Goal: Transaction & Acquisition: Purchase product/service

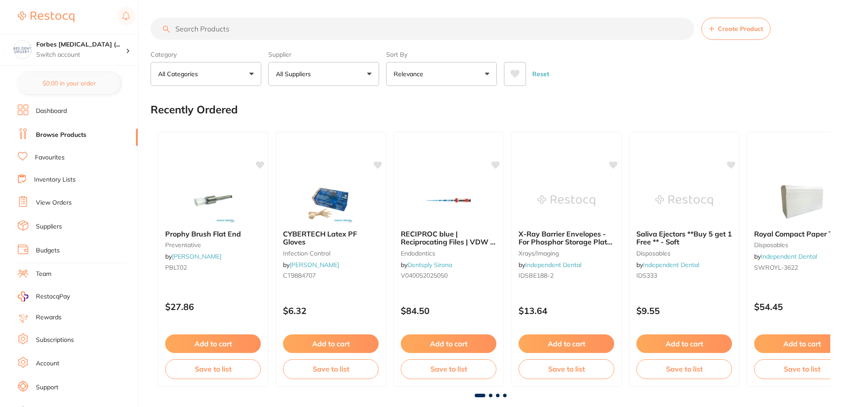
click at [238, 32] on input "search" at bounding box center [423, 29] width 544 height 22
type input "v"
type input "brincker"
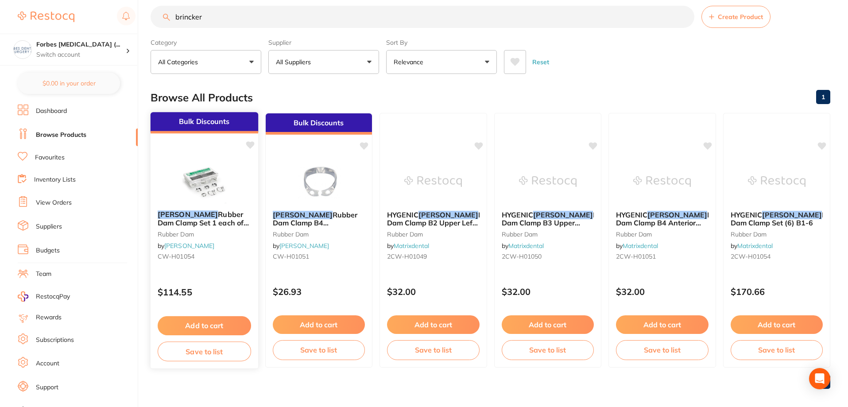
scroll to position [19, 0]
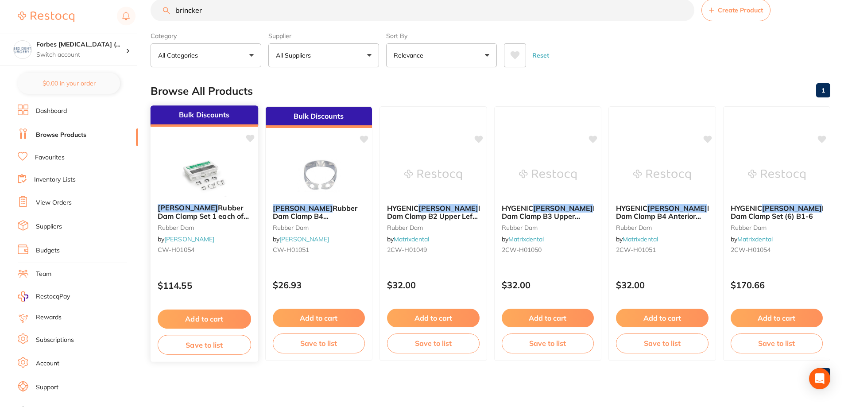
click at [228, 318] on button "Add to cart" at bounding box center [204, 319] width 93 height 19
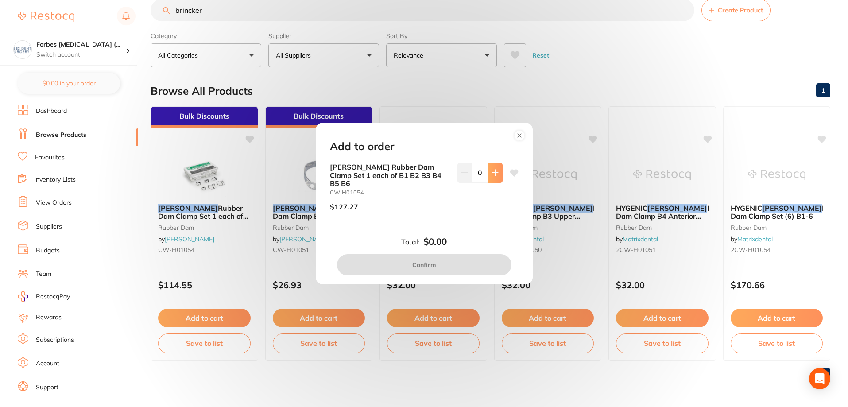
click at [492, 174] on icon at bounding box center [495, 172] width 7 height 7
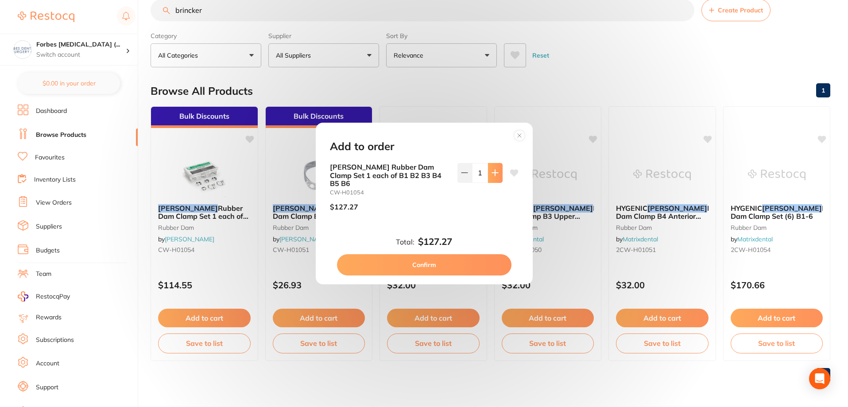
click at [492, 176] on icon at bounding box center [495, 172] width 7 height 7
type input "2"
click at [446, 265] on button "Confirm" at bounding box center [424, 264] width 174 height 21
checkbox input "false"
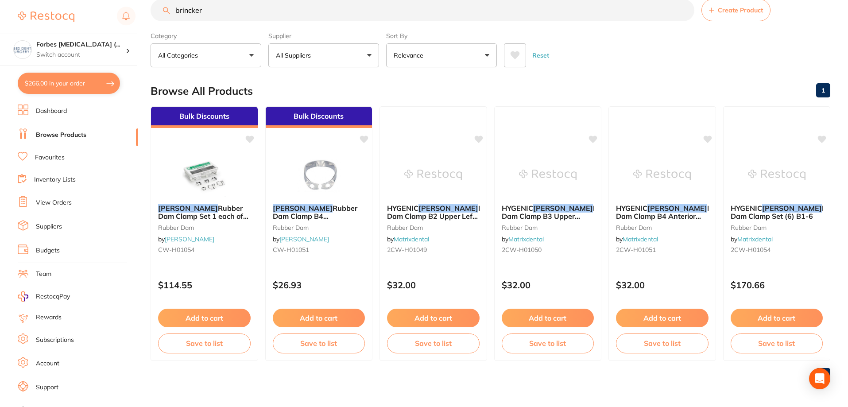
scroll to position [0, 0]
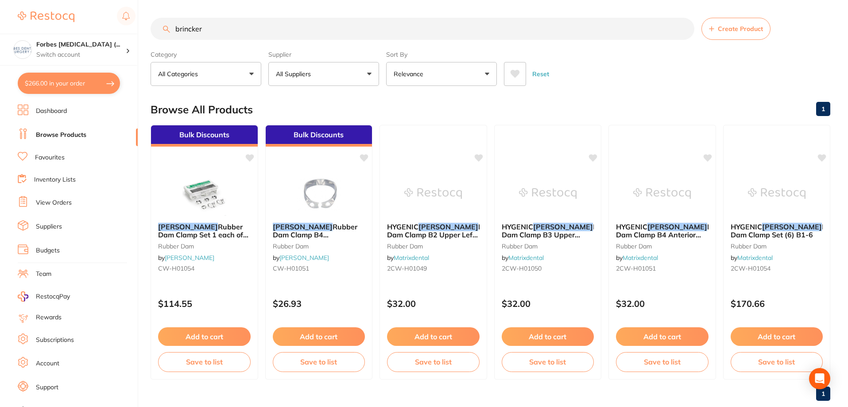
drag, startPoint x: 167, startPoint y: 3, endPoint x: 118, endPoint y: 0, distance: 49.2
click at [119, 0] on div "$266.00 Forbes [MEDICAL_DATA] (... Switch account Forbes [MEDICAL_DATA] (Dental…" at bounding box center [424, 203] width 848 height 407
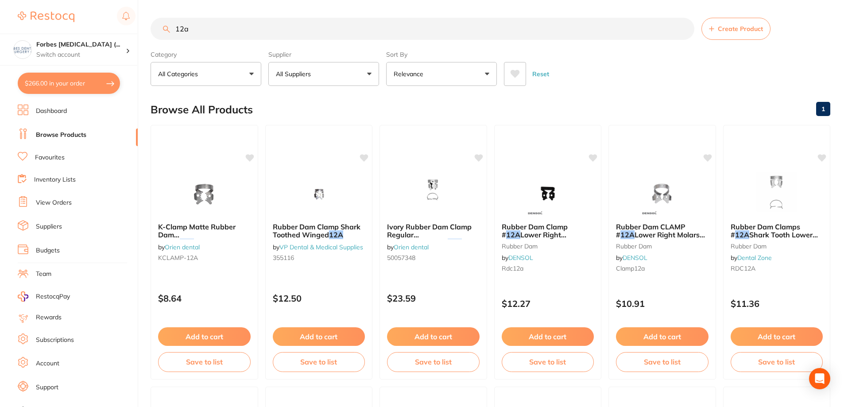
click at [176, 30] on input "12a" at bounding box center [423, 29] width 544 height 22
type input "rubber dam clamp 12a"
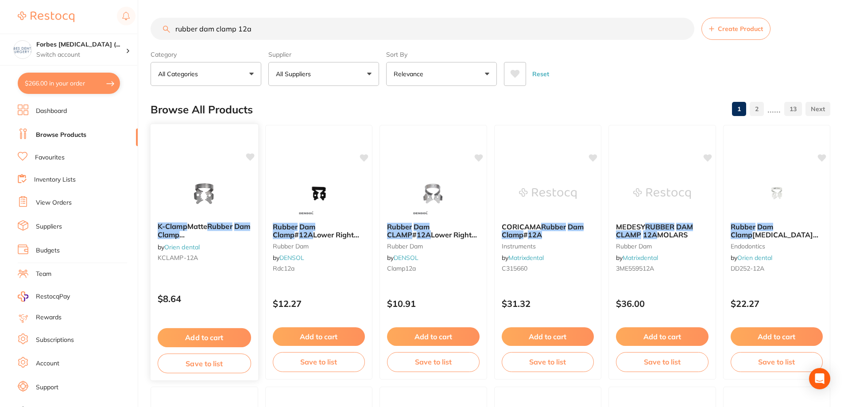
click at [225, 238] on span "[MEDICAL_DATA]" at bounding box center [202, 242] width 61 height 9
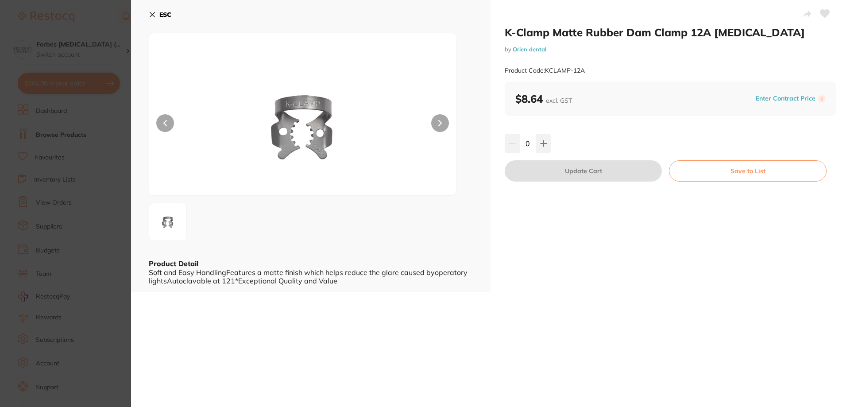
click at [539, 52] on link "Orien dental" at bounding box center [530, 49] width 34 height 7
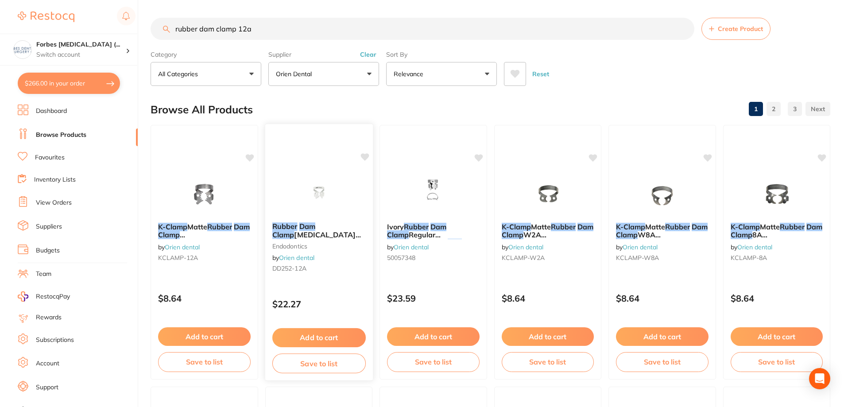
click at [302, 231] on em "Dam" at bounding box center [307, 226] width 16 height 9
click at [470, 77] on button "Relevance" at bounding box center [441, 74] width 111 height 24
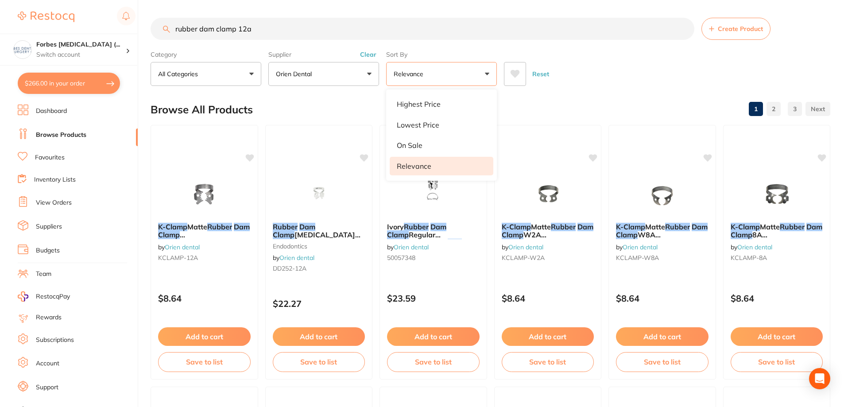
click at [345, 69] on button "Orien dental" at bounding box center [323, 74] width 111 height 24
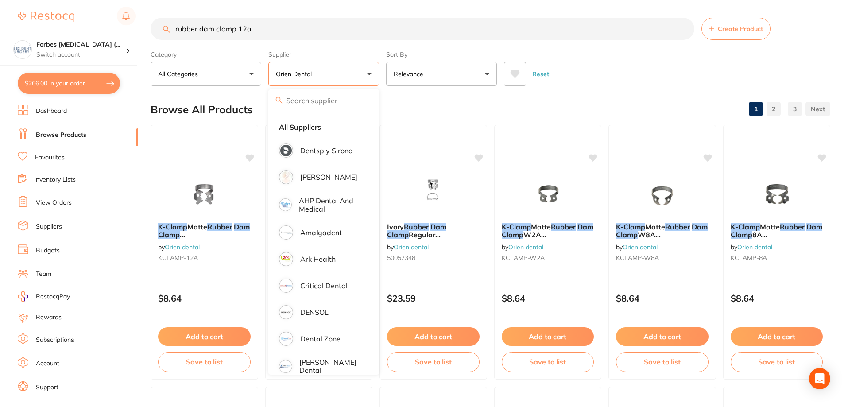
click at [81, 84] on button "$266.00 in your order" at bounding box center [69, 83] width 102 height 21
checkbox input "true"
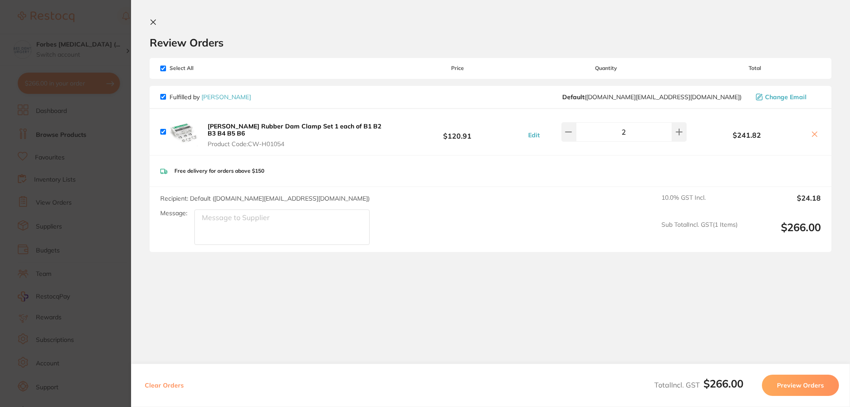
click at [93, 100] on section "Update RRP Set your pre negotiated price for this item. Item Agreed RRP (excl. …" at bounding box center [425, 203] width 850 height 407
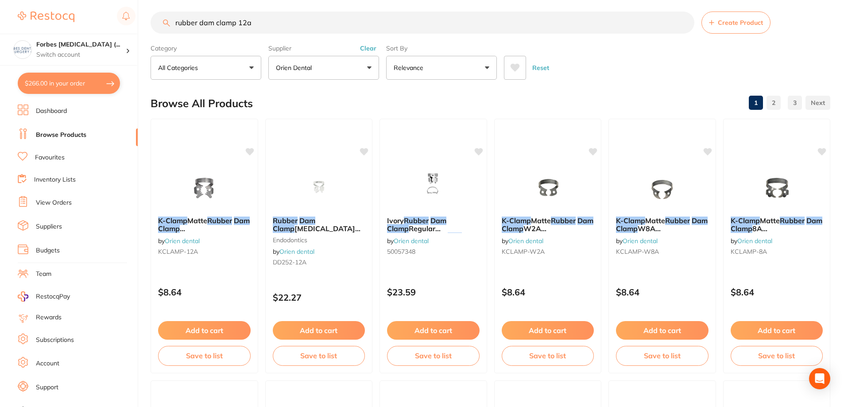
click at [270, 70] on button "Orien dental" at bounding box center [323, 68] width 111 height 24
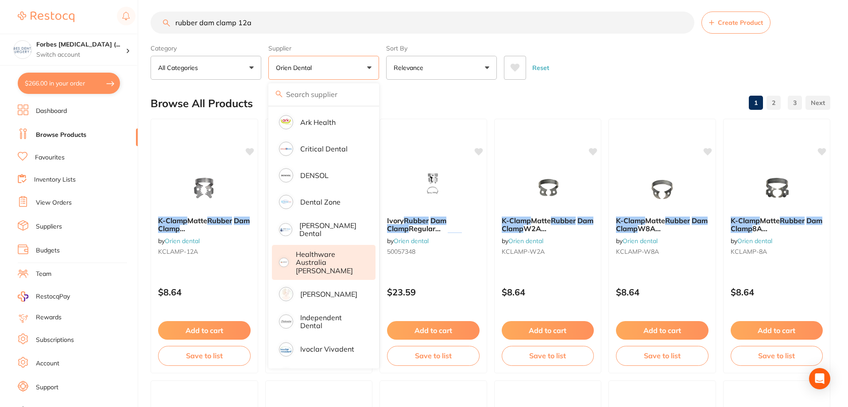
scroll to position [133, 0]
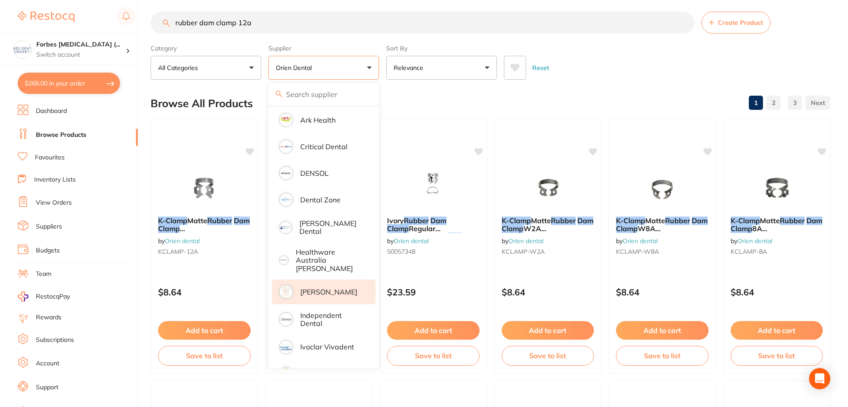
click at [330, 288] on p "[PERSON_NAME]" at bounding box center [328, 292] width 57 height 8
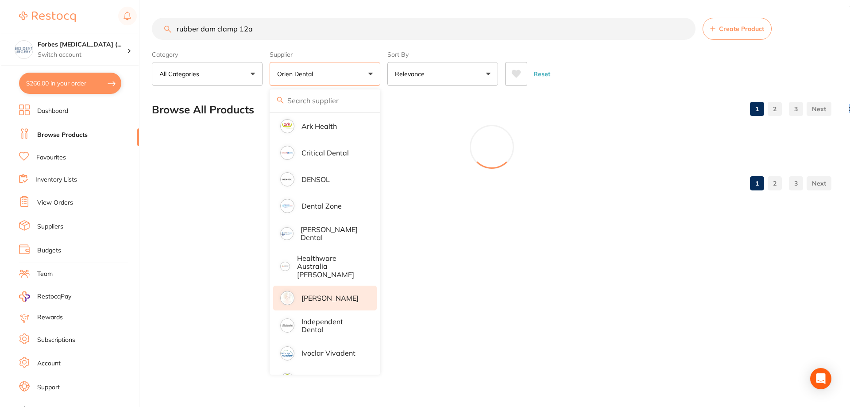
scroll to position [0, 0]
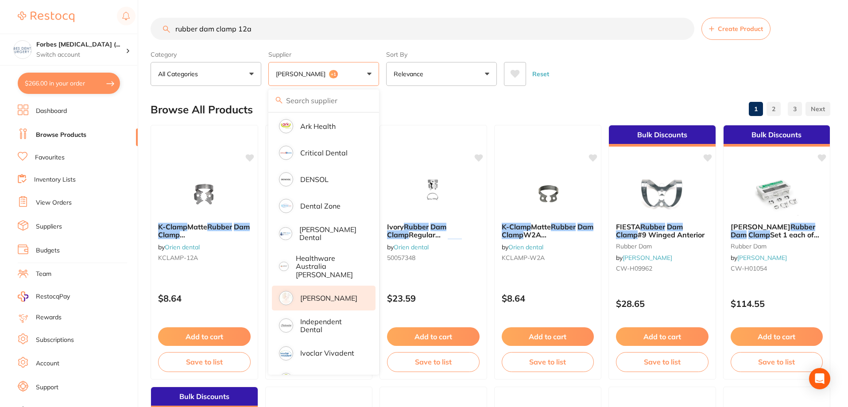
click at [326, 294] on p "[PERSON_NAME]" at bounding box center [328, 298] width 57 height 8
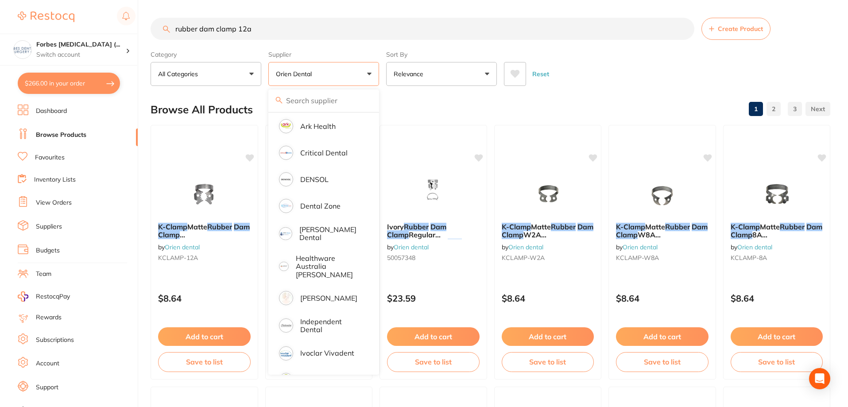
click at [532, 95] on div "Browse All Products 1 2 3" at bounding box center [491, 110] width 680 height 30
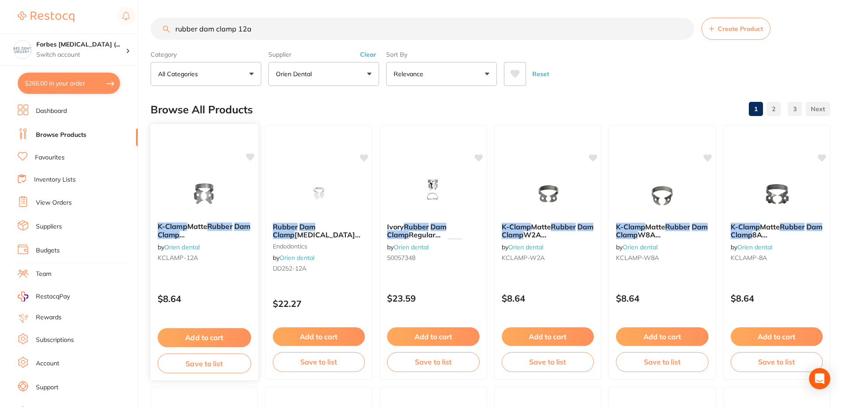
click at [220, 238] on span "[MEDICAL_DATA]" at bounding box center [202, 242] width 61 height 9
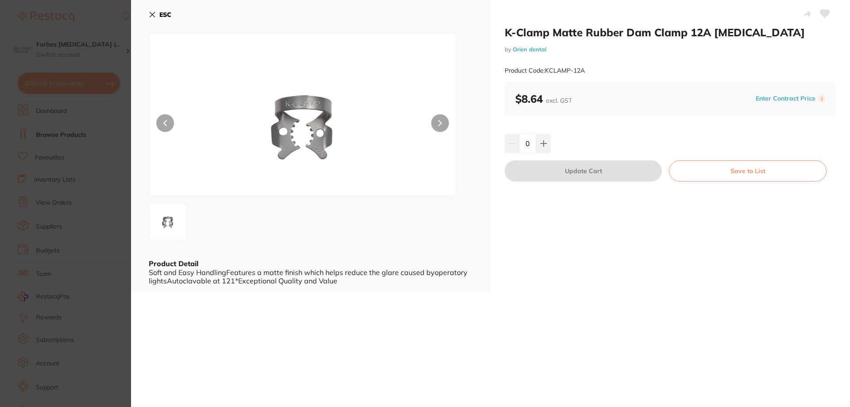
click at [538, 49] on link "Orien dental" at bounding box center [530, 49] width 34 height 7
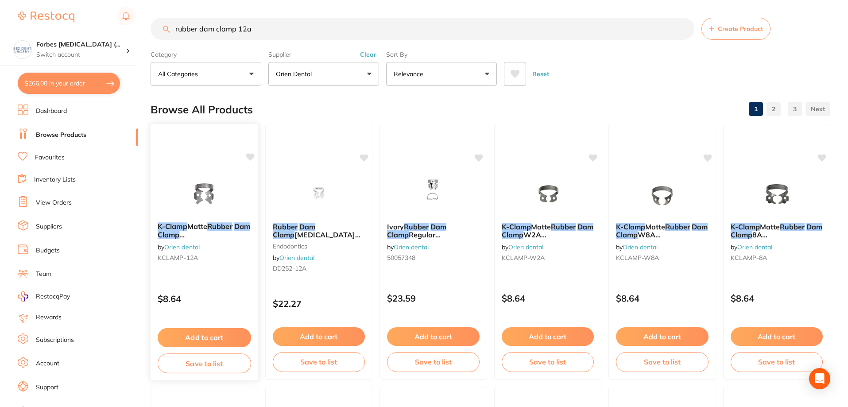
click at [201, 229] on span "Matte" at bounding box center [197, 226] width 20 height 9
click at [213, 229] on em "Rubber" at bounding box center [219, 226] width 25 height 9
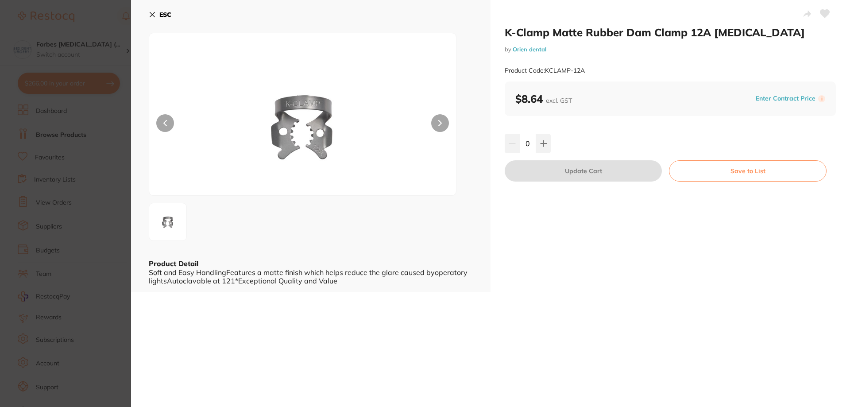
click at [551, 143] on div "0" at bounding box center [670, 143] width 331 height 19
click at [548, 143] on button at bounding box center [543, 143] width 15 height 19
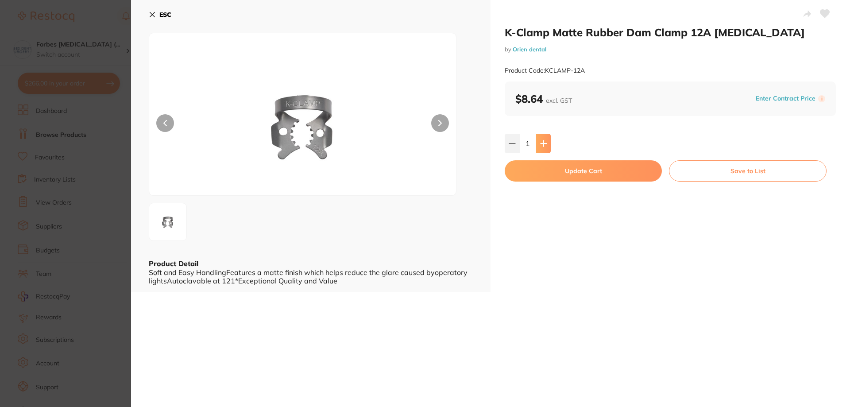
click at [548, 143] on button at bounding box center [543, 143] width 15 height 19
type input "2"
click at [585, 171] on button "Update Cart" at bounding box center [583, 170] width 157 height 21
checkbox input "false"
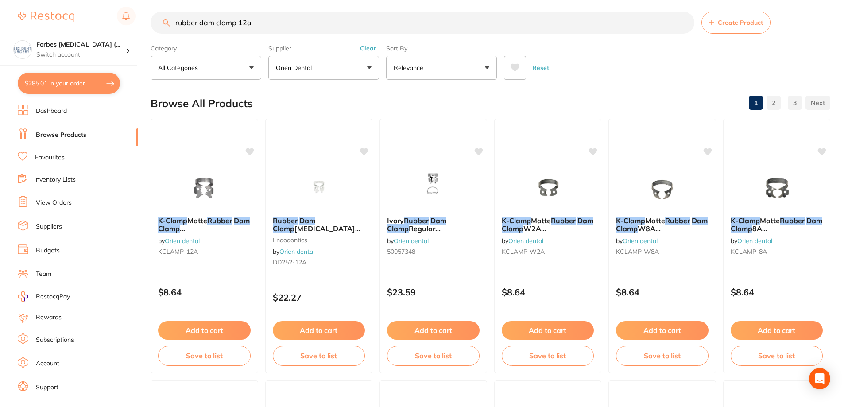
click at [244, 27] on input "rubber dam clamp 12a" at bounding box center [423, 23] width 544 height 22
type input "rubber dam clamp 13a"
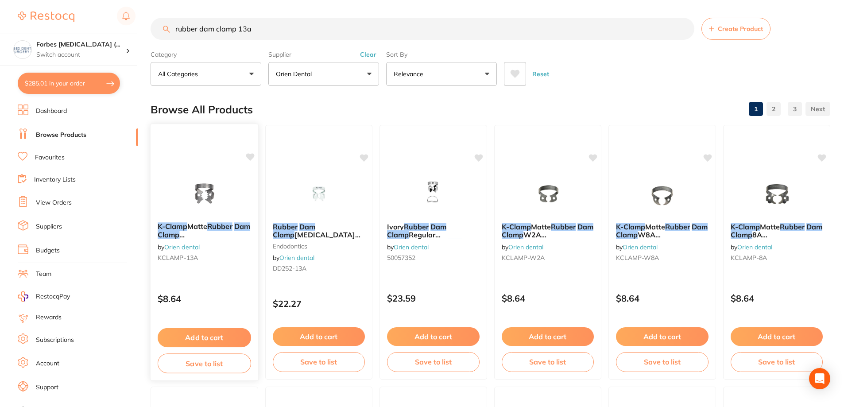
click at [226, 341] on button "Add to cart" at bounding box center [204, 337] width 93 height 19
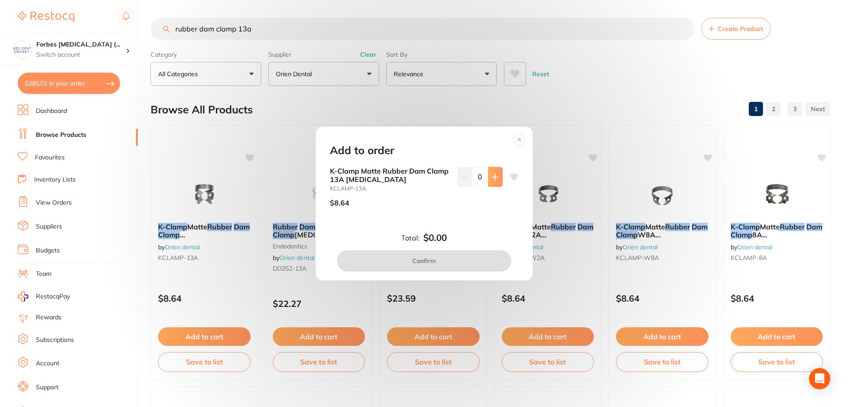
click at [498, 178] on button at bounding box center [495, 176] width 15 height 19
click at [499, 181] on button at bounding box center [495, 176] width 15 height 19
type input "2"
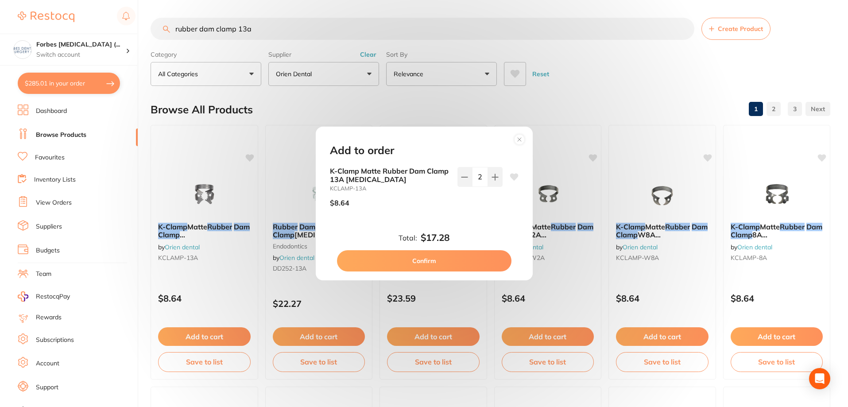
click at [463, 262] on button "Confirm" at bounding box center [424, 260] width 174 height 21
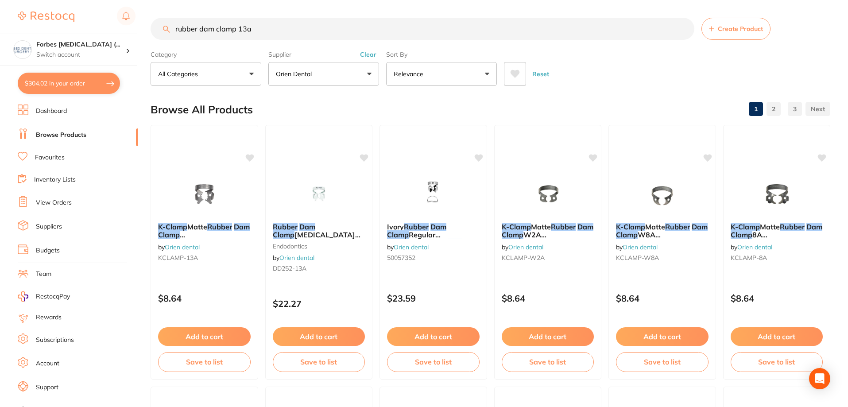
drag, startPoint x: 275, startPoint y: 32, endPoint x: 237, endPoint y: 31, distance: 38.1
click at [237, 31] on input "rubber dam clamp 13a" at bounding box center [423, 29] width 544 height 22
type input "rubber dam clamp 2"
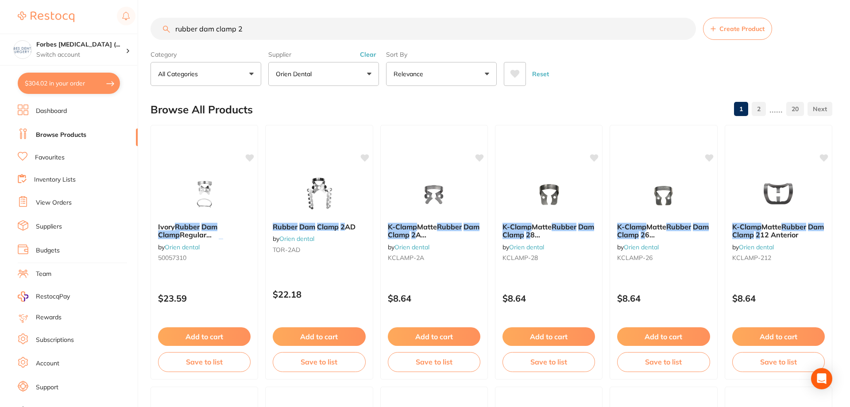
scroll to position [159, 0]
click at [179, 230] on em "Clamp" at bounding box center [169, 234] width 22 height 9
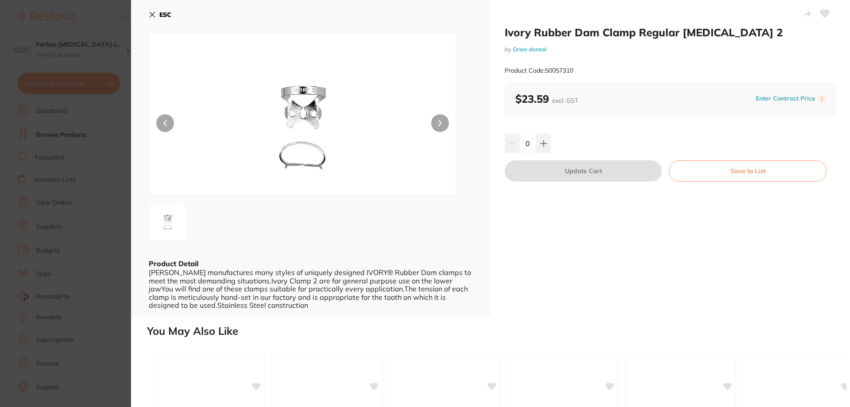
click at [436, 122] on button at bounding box center [440, 123] width 18 height 18
click at [553, 146] on div "0" at bounding box center [670, 143] width 331 height 19
click at [546, 144] on button at bounding box center [543, 143] width 15 height 19
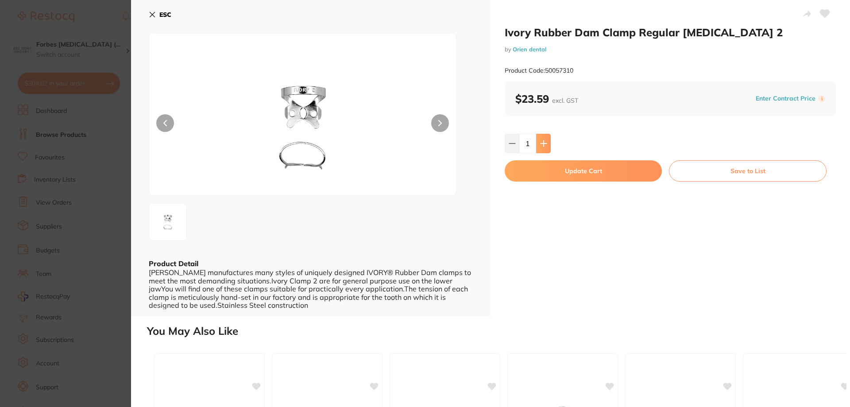
click at [546, 143] on button at bounding box center [543, 143] width 15 height 19
type input "2"
drag, startPoint x: 617, startPoint y: 167, endPoint x: 493, endPoint y: 172, distance: 124.1
click at [616, 166] on button "Update Cart" at bounding box center [583, 170] width 157 height 21
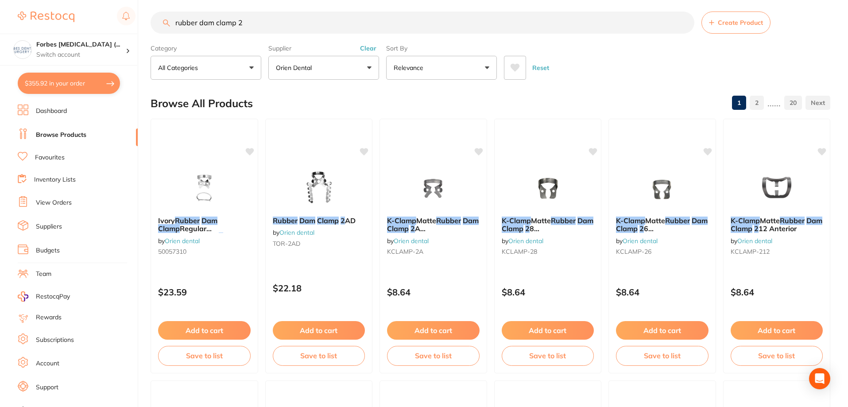
click at [329, 222] on em "Clamp" at bounding box center [328, 220] width 22 height 9
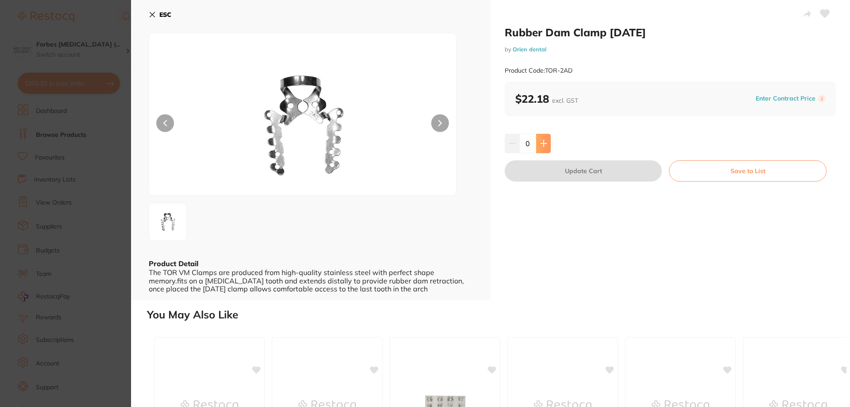
click at [540, 141] on icon at bounding box center [543, 143] width 7 height 7
click at [541, 140] on icon at bounding box center [543, 143] width 7 height 7
type input "2"
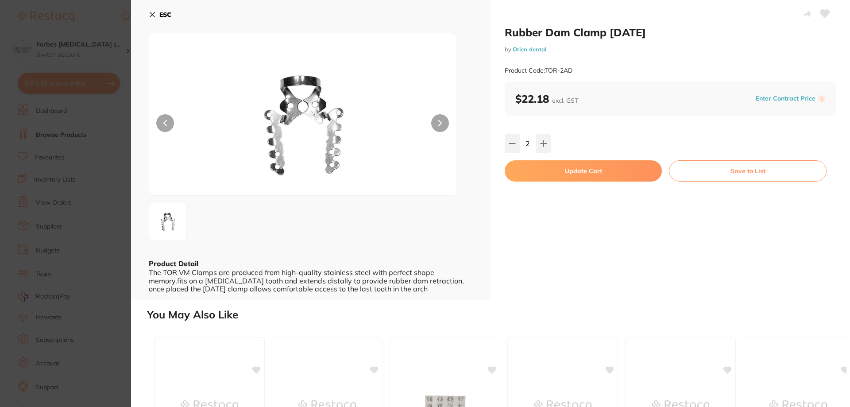
click at [565, 182] on div "Rubber Dam Clamp [DATE] by Orien dental Product Code: TOR-2AD $22.18 excl. GST …" at bounding box center [671, 150] width 360 height 300
click at [564, 177] on button "Update Cart" at bounding box center [583, 170] width 157 height 21
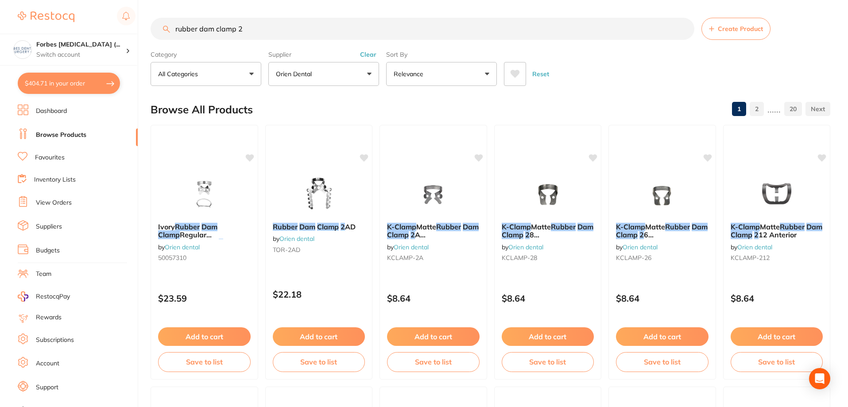
drag, startPoint x: 162, startPoint y: 22, endPoint x: 50, endPoint y: 8, distance: 112.6
click at [50, 8] on div "$404.71 Forbes [MEDICAL_DATA] (... Switch account Forbes [MEDICAL_DATA] (Dental…" at bounding box center [424, 203] width 848 height 407
type input "liquid dam"
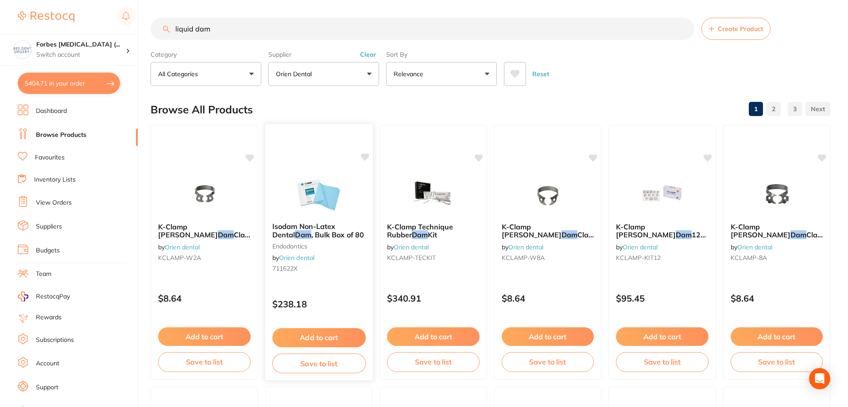
click at [335, 229] on span "Isodam Non-Latex Dental" at bounding box center [303, 230] width 63 height 17
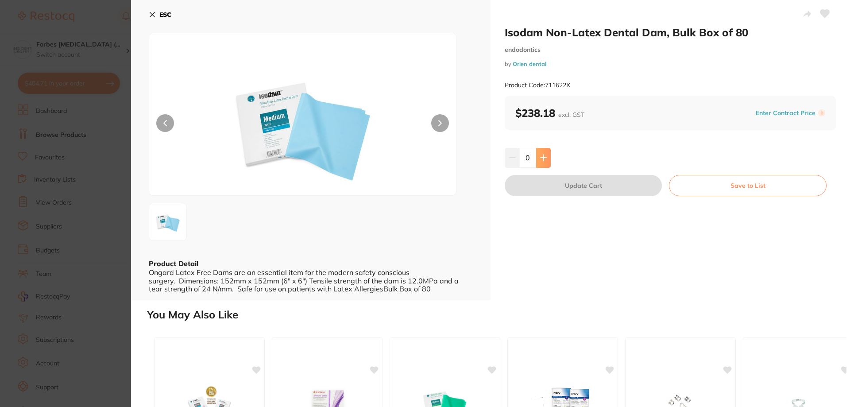
drag, startPoint x: 548, startPoint y: 155, endPoint x: 556, endPoint y: 160, distance: 9.7
click at [547, 155] on button at bounding box center [543, 157] width 15 height 19
type input "1"
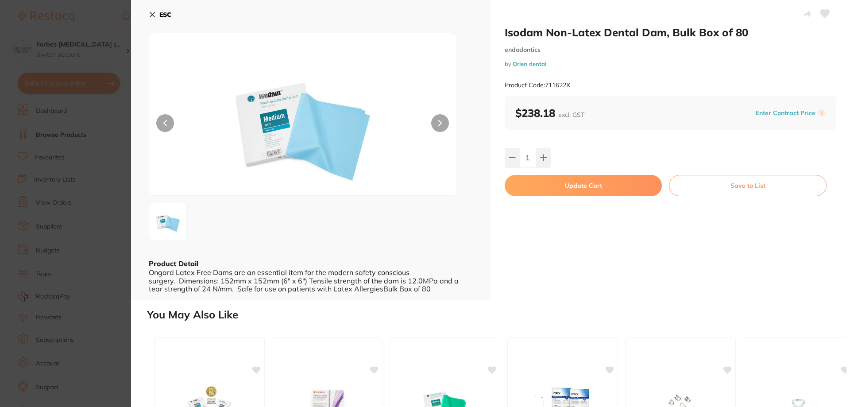
click at [579, 181] on button "Update Cart" at bounding box center [583, 185] width 157 height 21
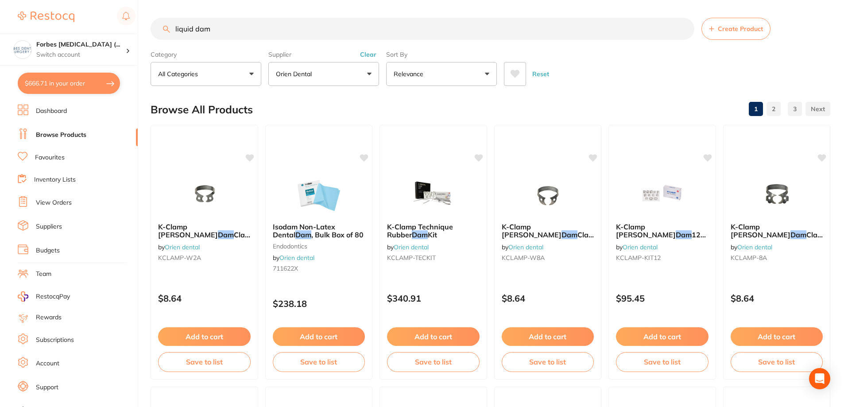
click at [68, 86] on button "$666.71 in your order" at bounding box center [69, 83] width 102 height 21
checkbox input "true"
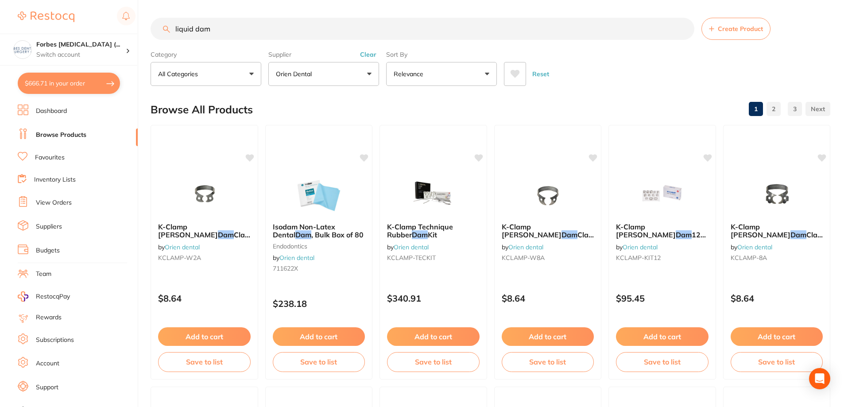
checkbox input "true"
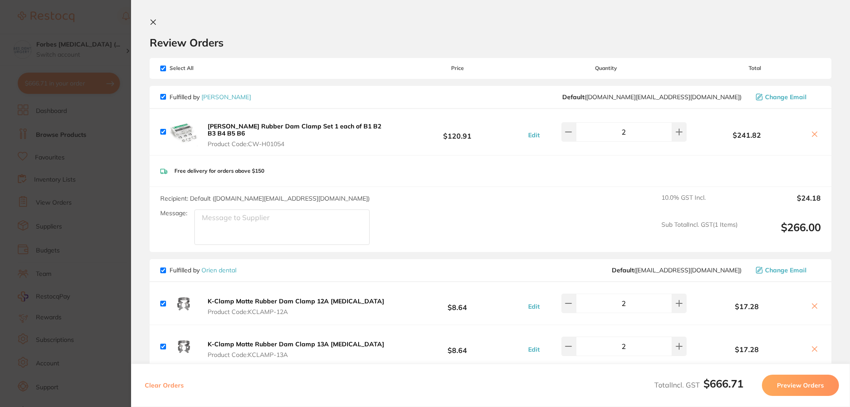
click at [137, 144] on section "Review Orders Your orders are being processed and we will notify you once we ha…" at bounding box center [490, 203] width 719 height 407
click at [122, 138] on section "Update RRP Set your pre negotiated price for this item. Item Agreed RRP (excl. …" at bounding box center [425, 203] width 850 height 407
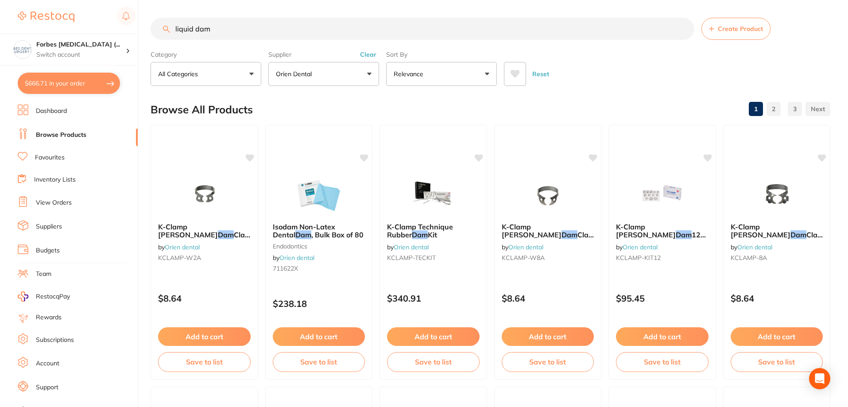
click at [288, 71] on p "Orien dental" at bounding box center [295, 74] width 39 height 9
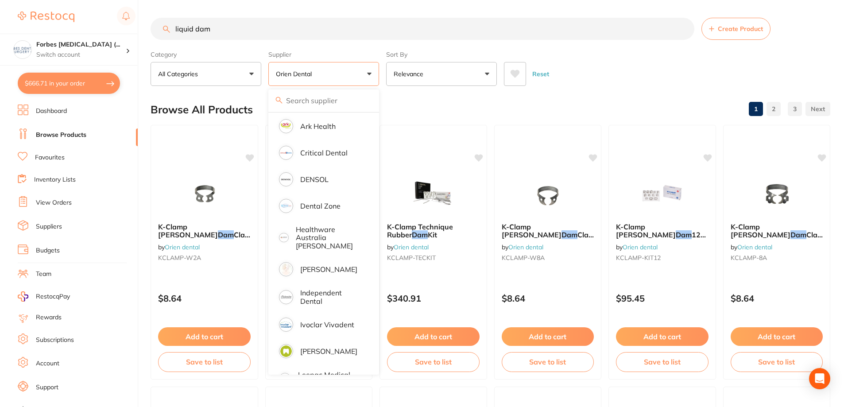
click at [302, 101] on input "search" at bounding box center [323, 100] width 111 height 22
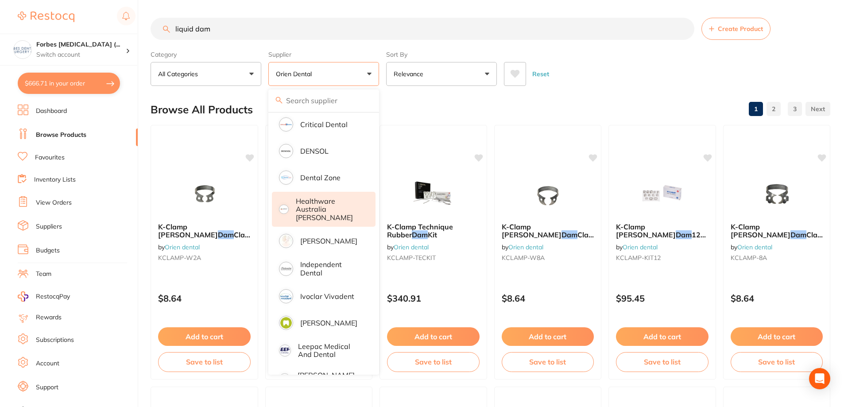
scroll to position [204, 0]
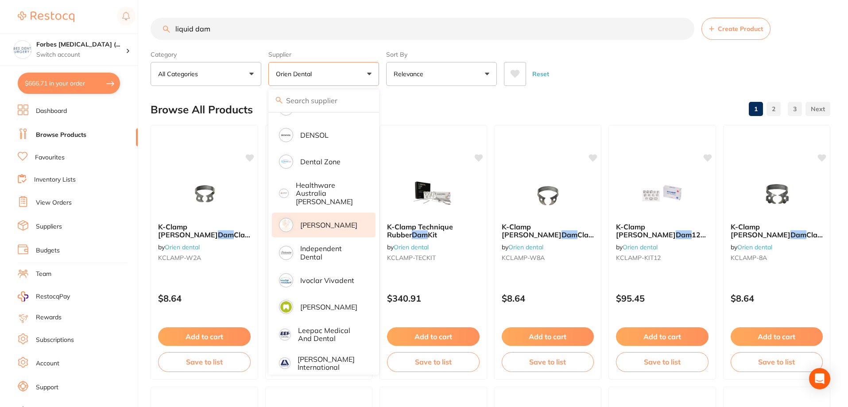
click at [320, 221] on p "[PERSON_NAME]" at bounding box center [328, 225] width 57 height 8
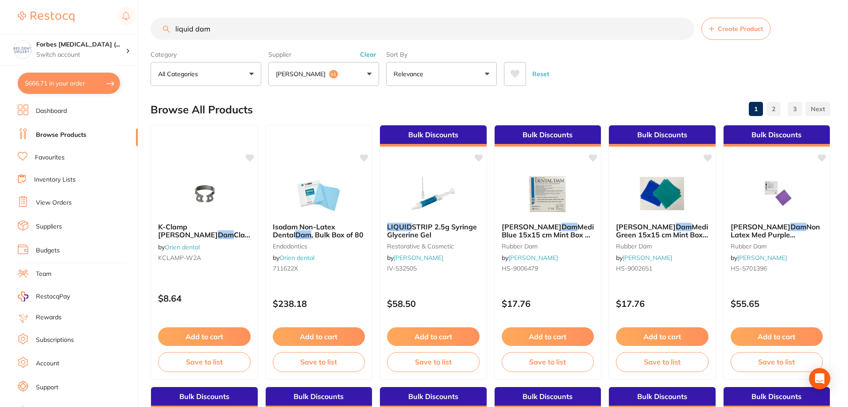
click at [340, 79] on button "[PERSON_NAME] +1" at bounding box center [323, 74] width 111 height 24
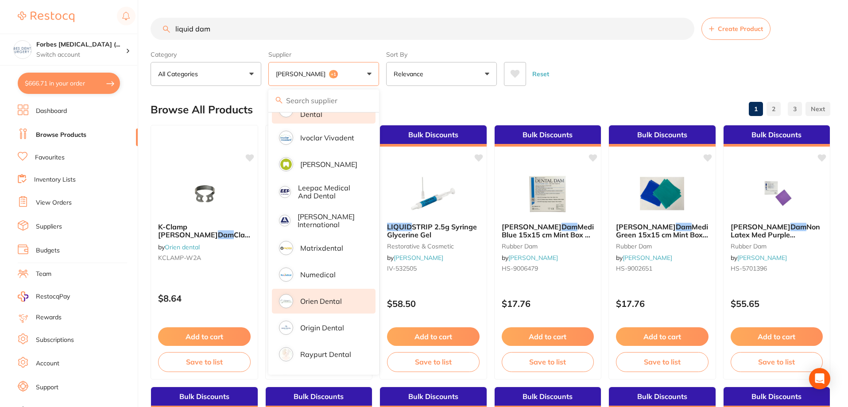
scroll to position [325, 0]
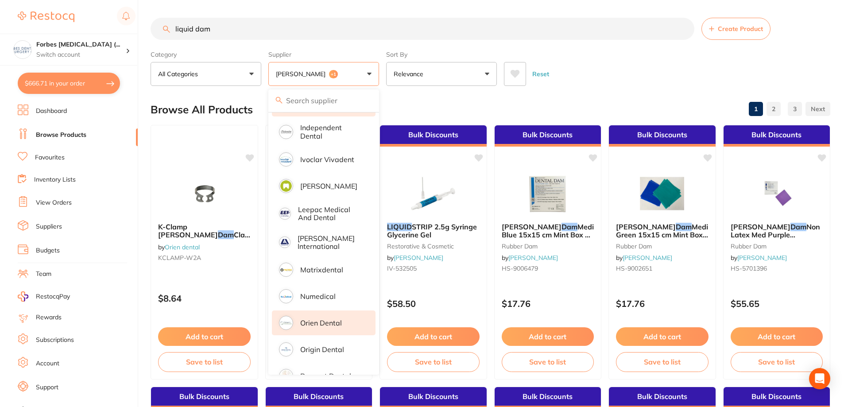
click at [306, 104] on input "search" at bounding box center [323, 100] width 111 height 22
click at [403, 82] on button "Relevance" at bounding box center [441, 74] width 111 height 24
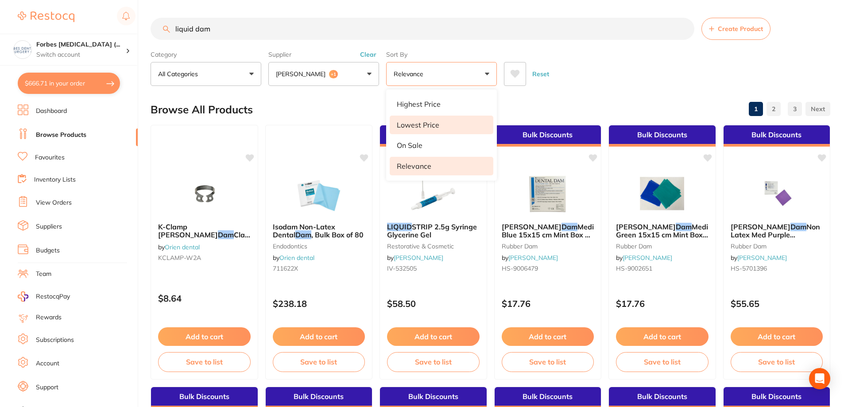
click at [427, 128] on p "Lowest Price" at bounding box center [418, 125] width 43 height 8
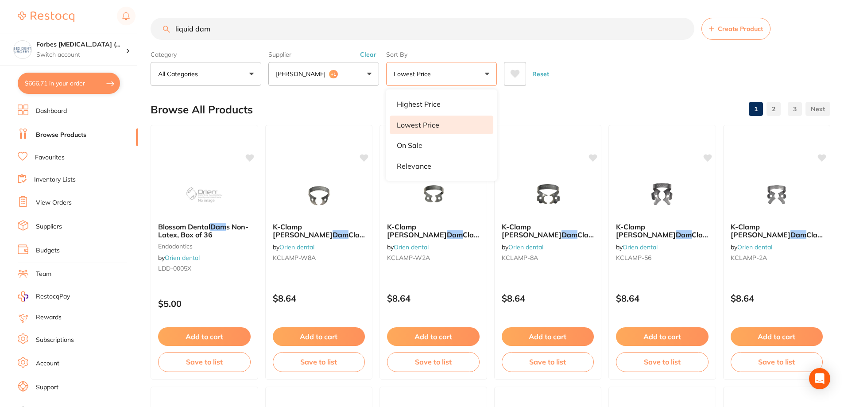
click at [422, 81] on button "Lowest Price" at bounding box center [441, 74] width 111 height 24
click at [427, 74] on p "Lowest Price" at bounding box center [414, 74] width 41 height 9
click at [419, 104] on p "Highest Price" at bounding box center [419, 104] width 44 height 8
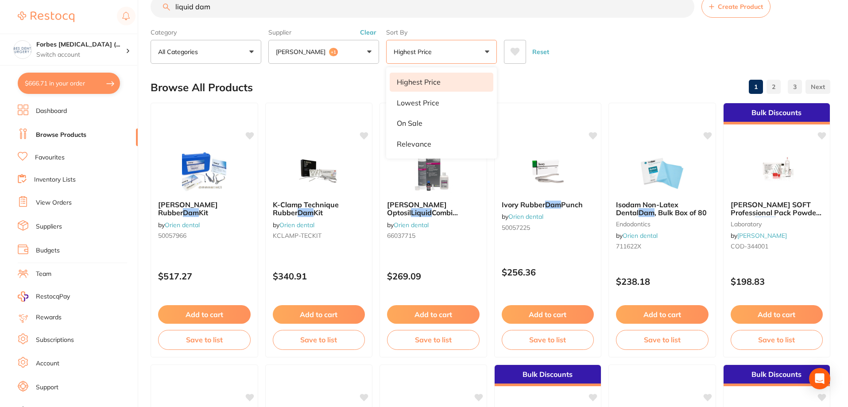
scroll to position [0, 0]
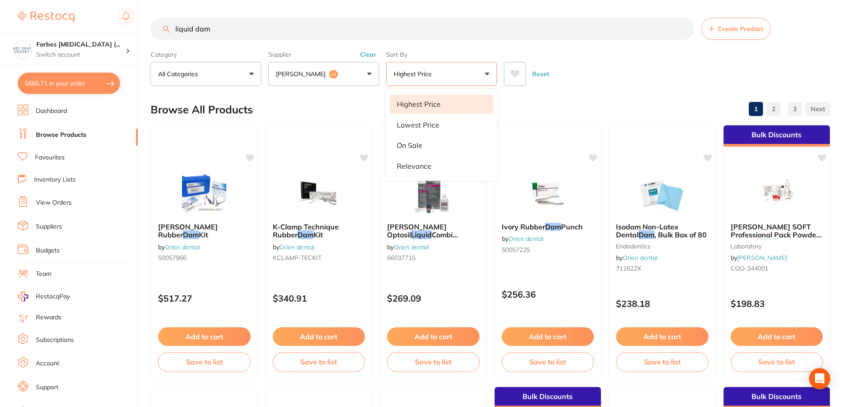
drag, startPoint x: 267, startPoint y: 30, endPoint x: 185, endPoint y: 30, distance: 81.9
click at [185, 30] on input "liquid dam" at bounding box center [423, 29] width 544 height 22
type input "l"
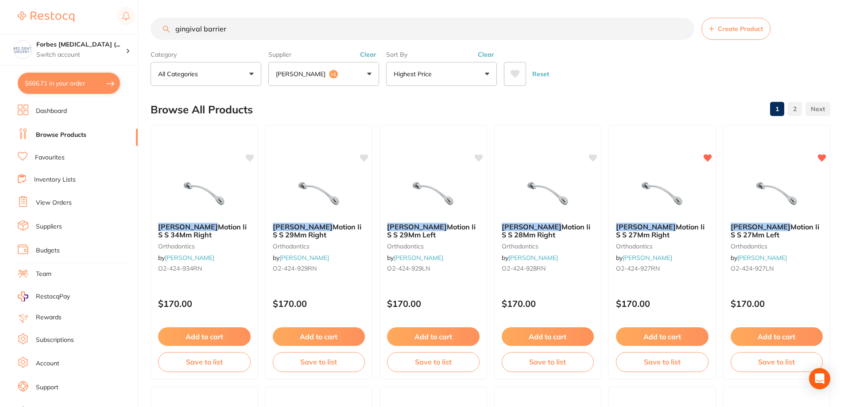
drag, startPoint x: 218, startPoint y: 29, endPoint x: 98, endPoint y: 14, distance: 121.4
click at [98, 15] on div "$666.71 Forbes [MEDICAL_DATA] (... Switch account Forbes [MEDICAL_DATA] (Dental…" at bounding box center [424, 203] width 848 height 407
paste input "Dreve Cenit L - Block out Resin"
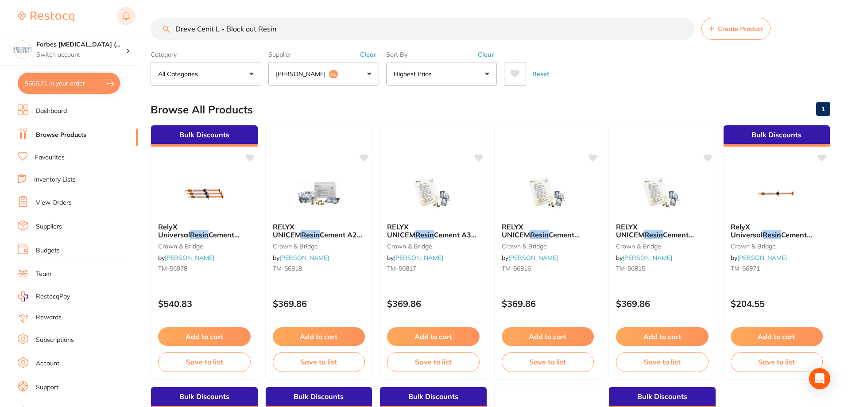
drag, startPoint x: 284, startPoint y: 28, endPoint x: 130, endPoint y: 23, distance: 154.2
click at [78, 5] on div "$666.71 Forbes [MEDICAL_DATA] (... Switch account Forbes [MEDICAL_DATA] (Dental…" at bounding box center [424, 203] width 848 height 407
paste input "Block out Resin"
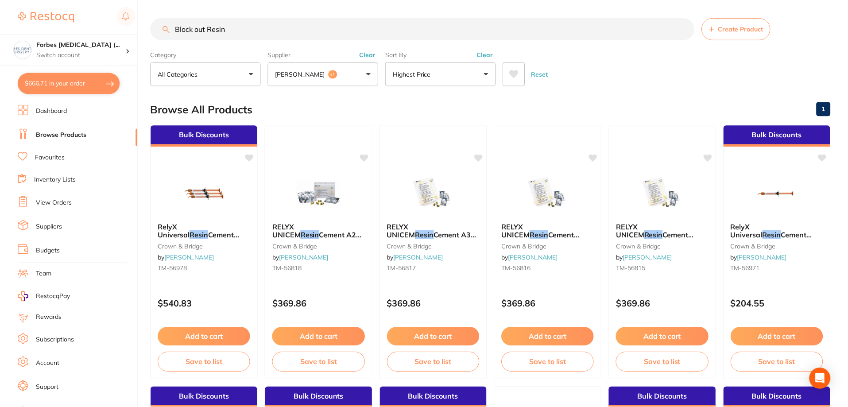
scroll to position [433, 0]
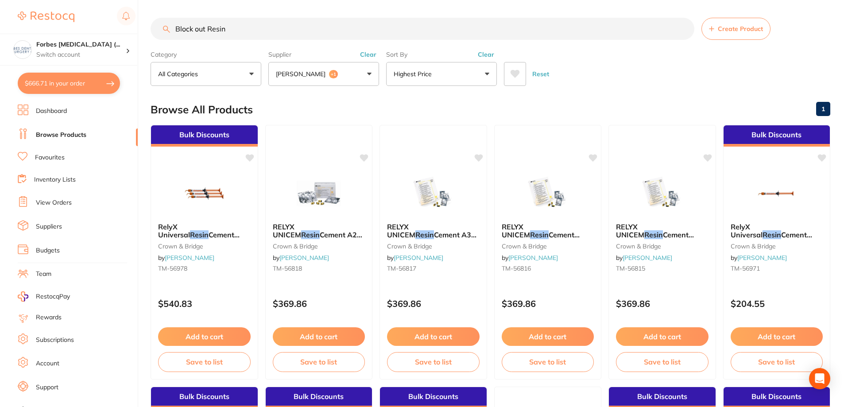
click at [373, 35] on input "Block out Resin" at bounding box center [423, 29] width 544 height 22
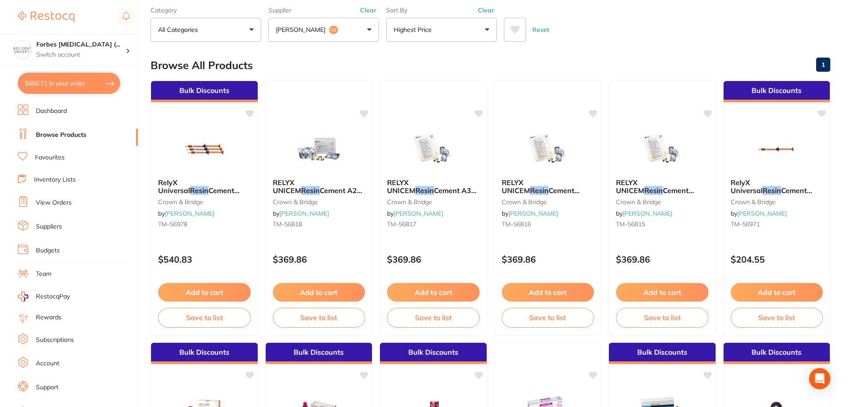
scroll to position [0, 0]
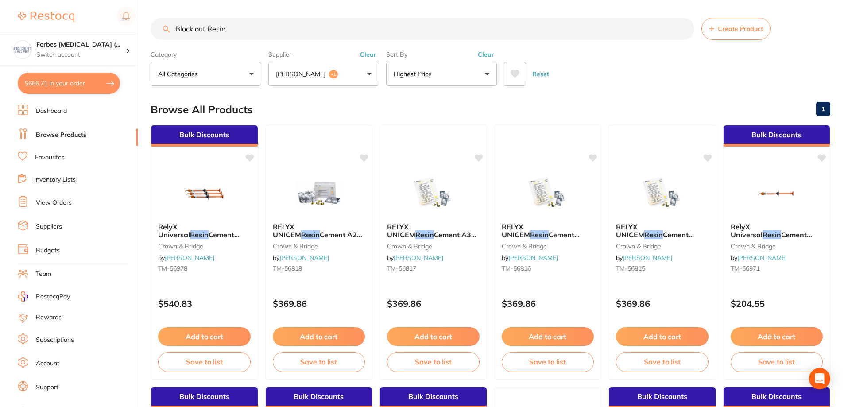
drag, startPoint x: 211, startPoint y: 25, endPoint x: 264, endPoint y: 33, distance: 53.7
click at [263, 30] on input "Block out Resin" at bounding box center [423, 29] width 544 height 22
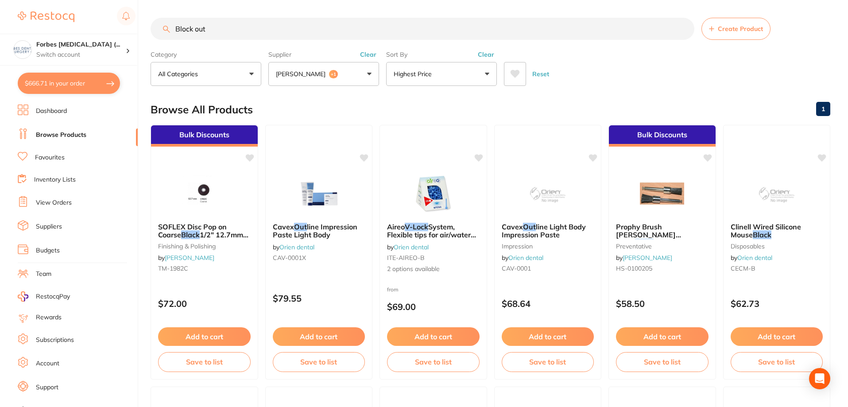
drag, startPoint x: 270, startPoint y: 17, endPoint x: 210, endPoint y: 27, distance: 60.6
drag, startPoint x: 210, startPoint y: 27, endPoint x: 110, endPoint y: 19, distance: 100.4
click at [110, 19] on div "$666.71 Forbes [MEDICAL_DATA] (... Switch account Forbes [MEDICAL_DATA] (Dental…" at bounding box center [424, 203] width 848 height 407
paste input "Ultradent LC BLOCKOUT Resin"
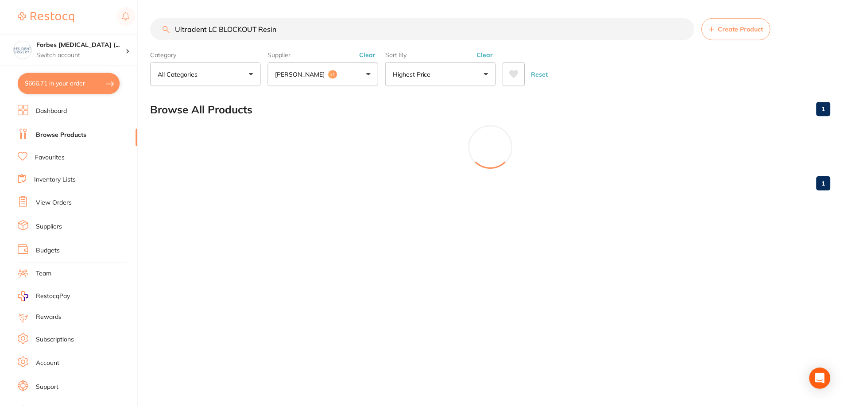
scroll to position [271, 0]
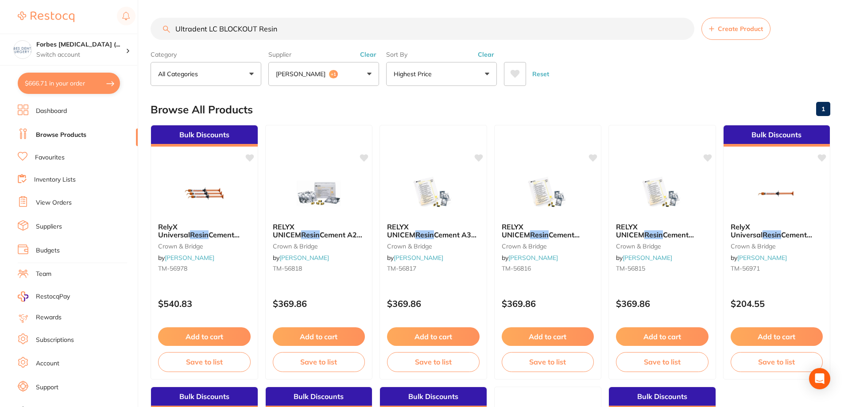
drag, startPoint x: 426, startPoint y: 38, endPoint x: 297, endPoint y: 54, distance: 130.0
click at [426, 37] on input "Ultradent LC BLOCKOUT Resin" at bounding box center [423, 29] width 544 height 22
type input "Ultradent LC BLOCKOUT Resin"
click at [62, 131] on link "Browse Products" at bounding box center [61, 135] width 50 height 9
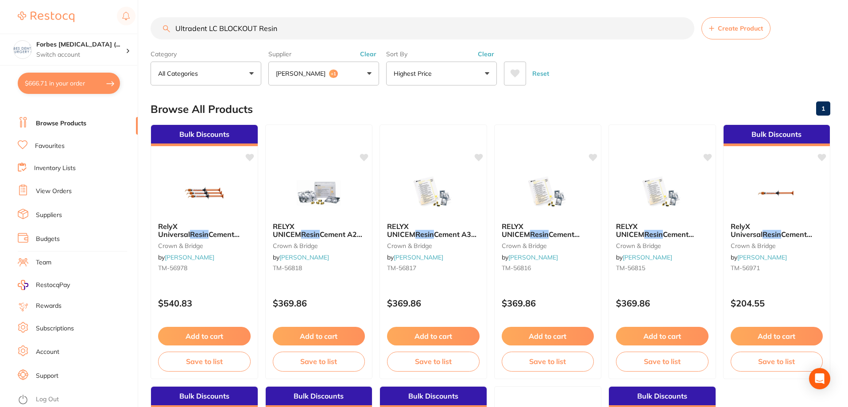
scroll to position [0, 0]
click at [52, 163] on li "Inventory Lists" at bounding box center [78, 169] width 120 height 12
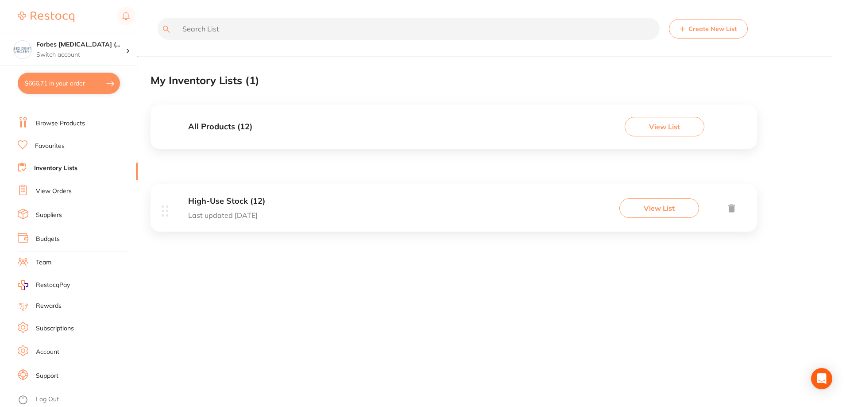
click at [53, 144] on link "Favourites" at bounding box center [50, 146] width 30 height 9
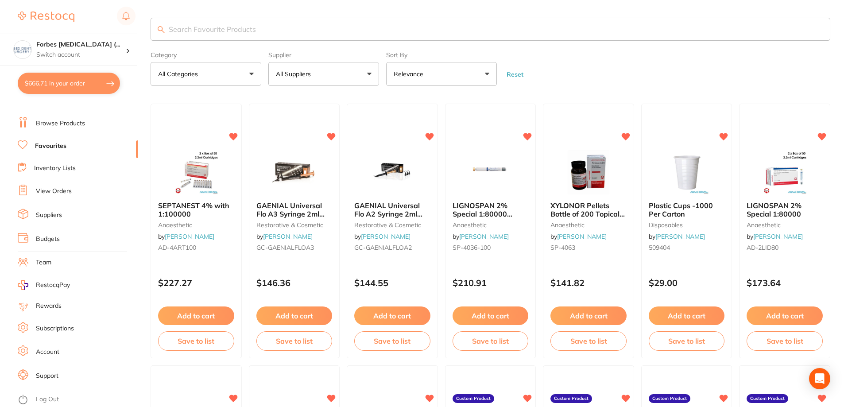
click at [60, 121] on link "Browse Products" at bounding box center [60, 123] width 49 height 9
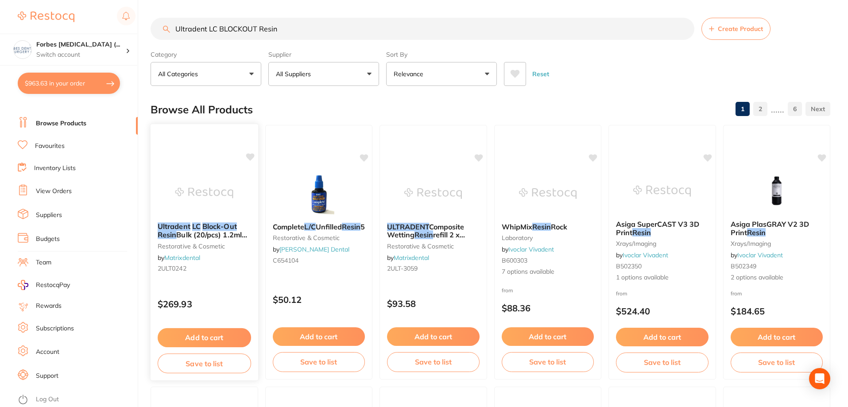
click at [197, 255] on link "Matrixdental" at bounding box center [182, 258] width 36 height 8
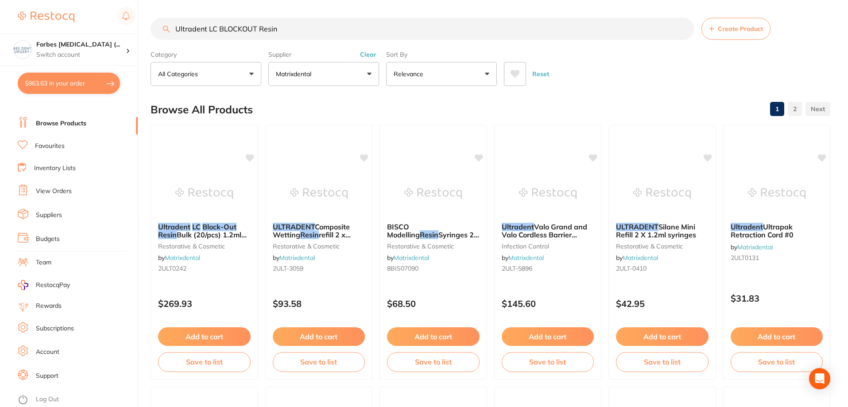
click at [76, 81] on button "$963.63 in your order" at bounding box center [69, 83] width 102 height 21
checkbox input "true"
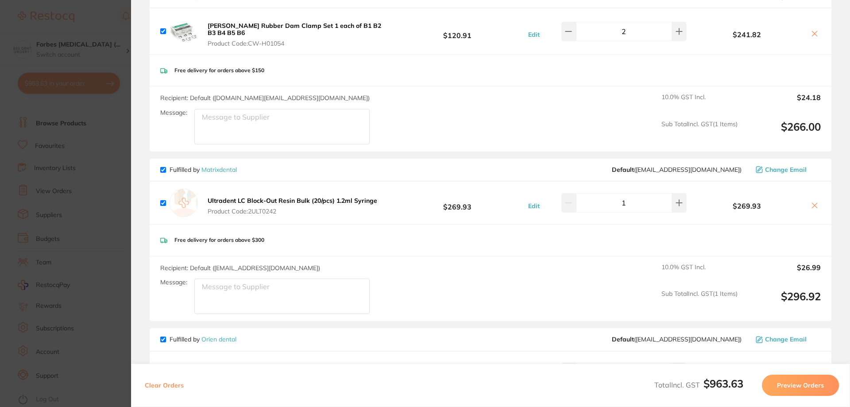
scroll to position [98, 0]
